Goal: Register for event/course

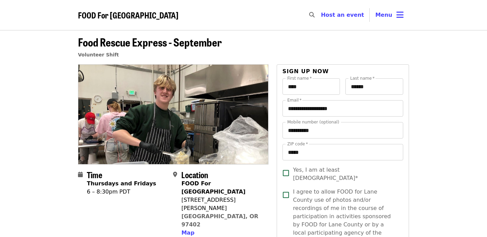
click at [314, 16] on icon "search icon" at bounding box center [311, 15] width 5 height 6
type input "**********"
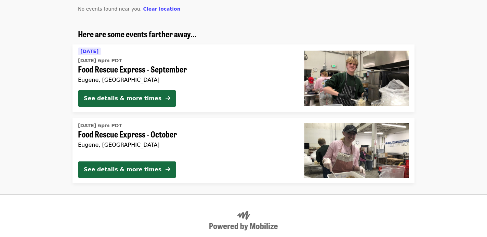
scroll to position [76, 0]
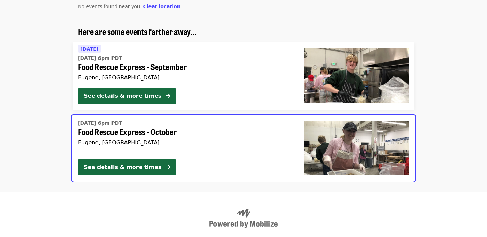
click at [157, 133] on span "Food Rescue Express - October" at bounding box center [185, 132] width 215 height 10
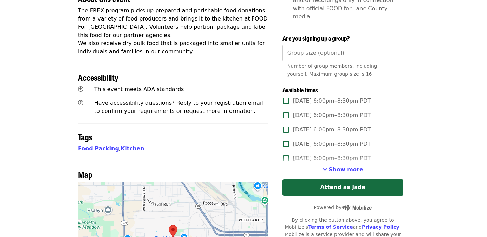
scroll to position [270, 0]
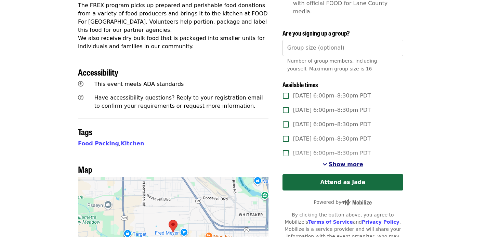
click at [334, 160] on button "Show more" at bounding box center [342, 164] width 41 height 8
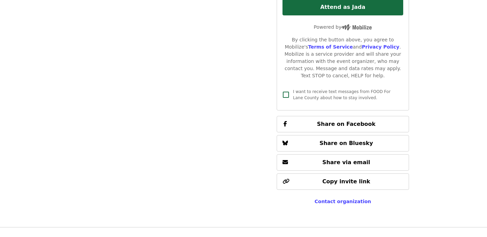
scroll to position [679, 0]
